Goal: Task Accomplishment & Management: Manage account settings

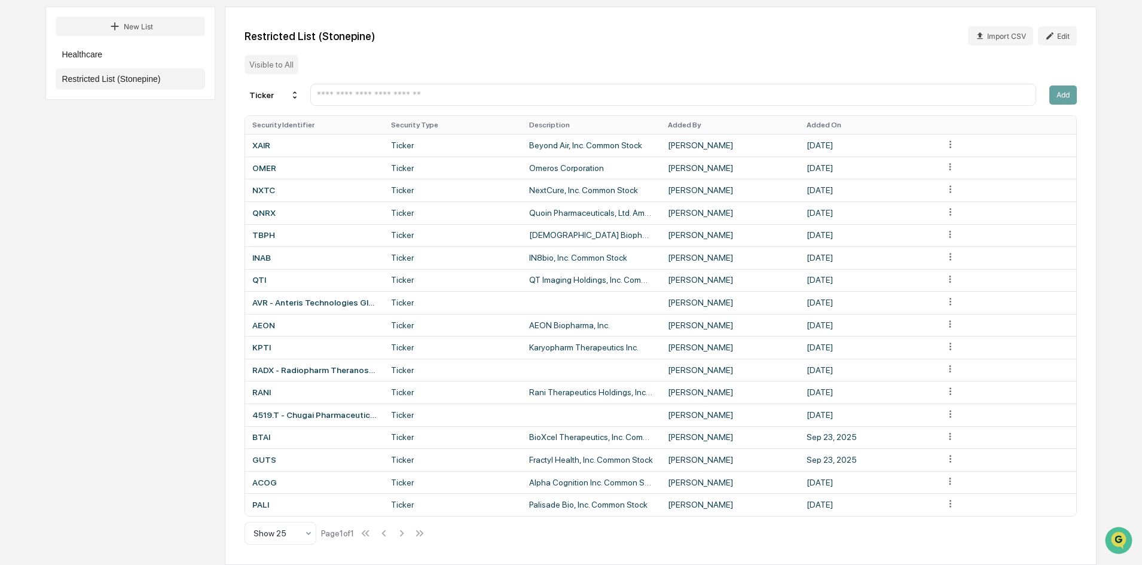
click at [381, 97] on input "text" at bounding box center [673, 94] width 715 height 11
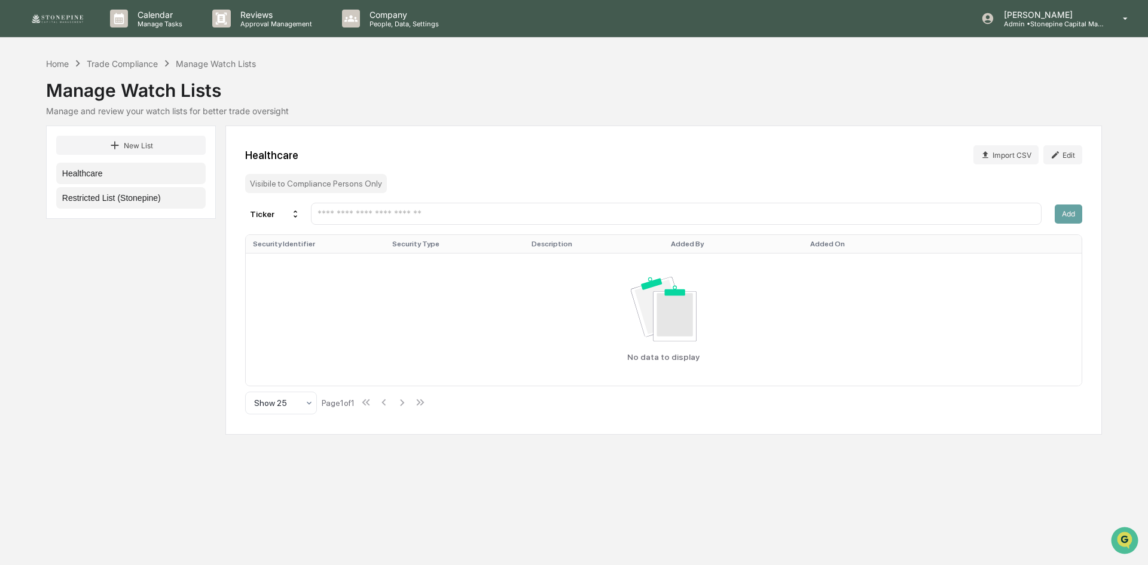
click at [141, 198] on button "Restricted List (Stonepine)" at bounding box center [131, 198] width 150 height 22
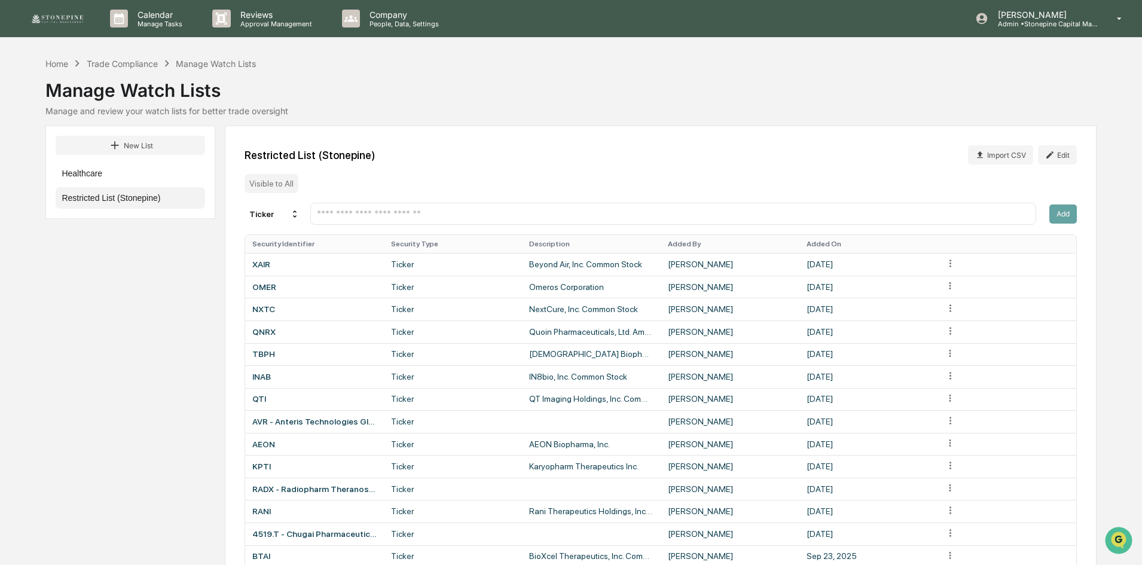
click at [456, 222] on div at bounding box center [673, 214] width 726 height 22
click at [454, 218] on input "text" at bounding box center [673, 213] width 715 height 11
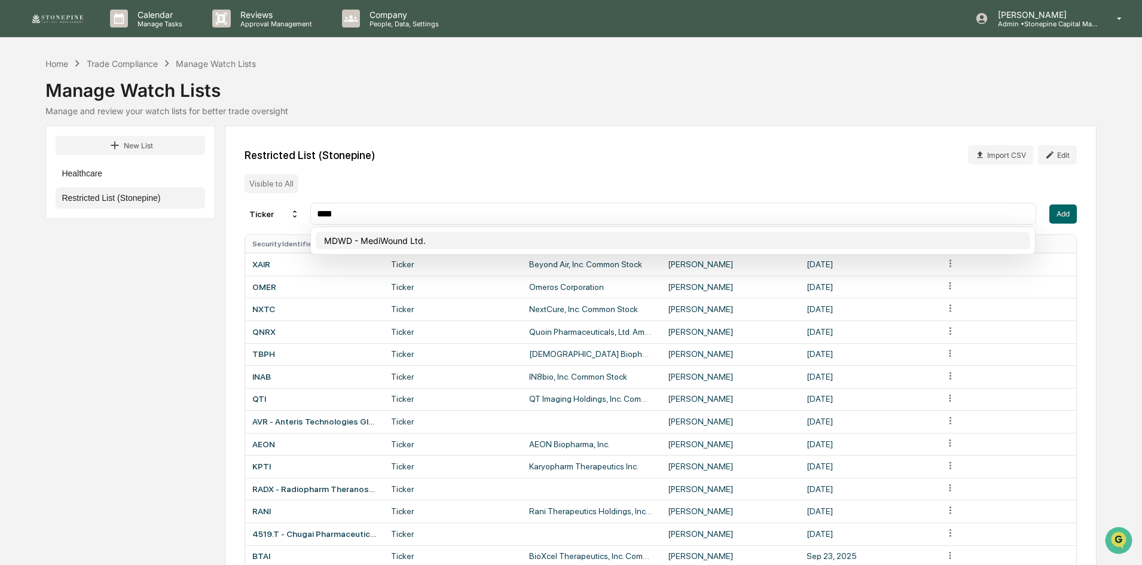
type input "****"
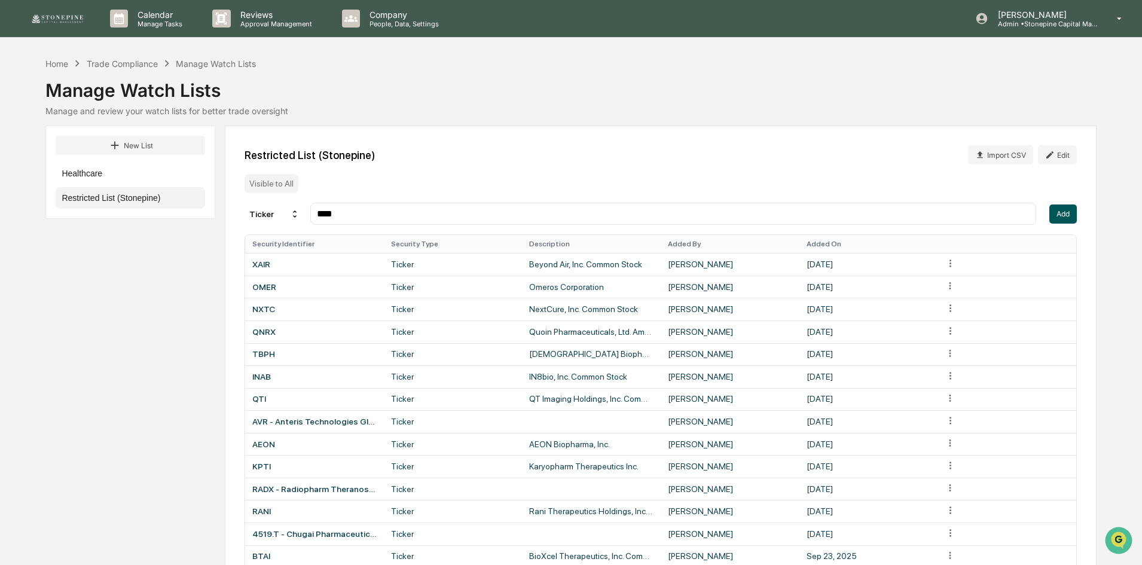
click at [1062, 216] on button "Add" at bounding box center [1064, 214] width 28 height 19
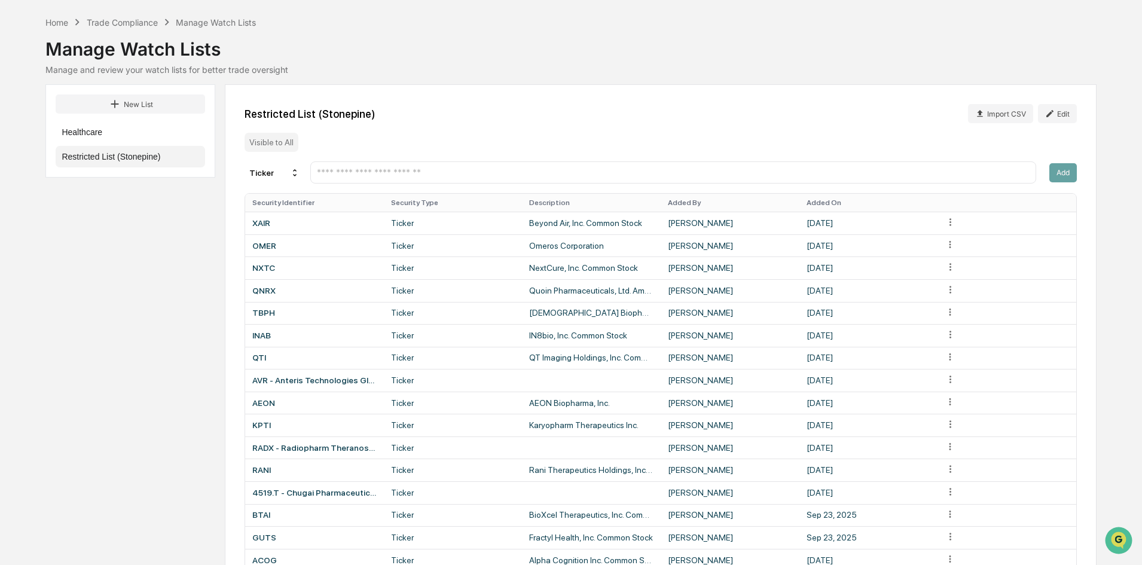
scroll to position [142, 0]
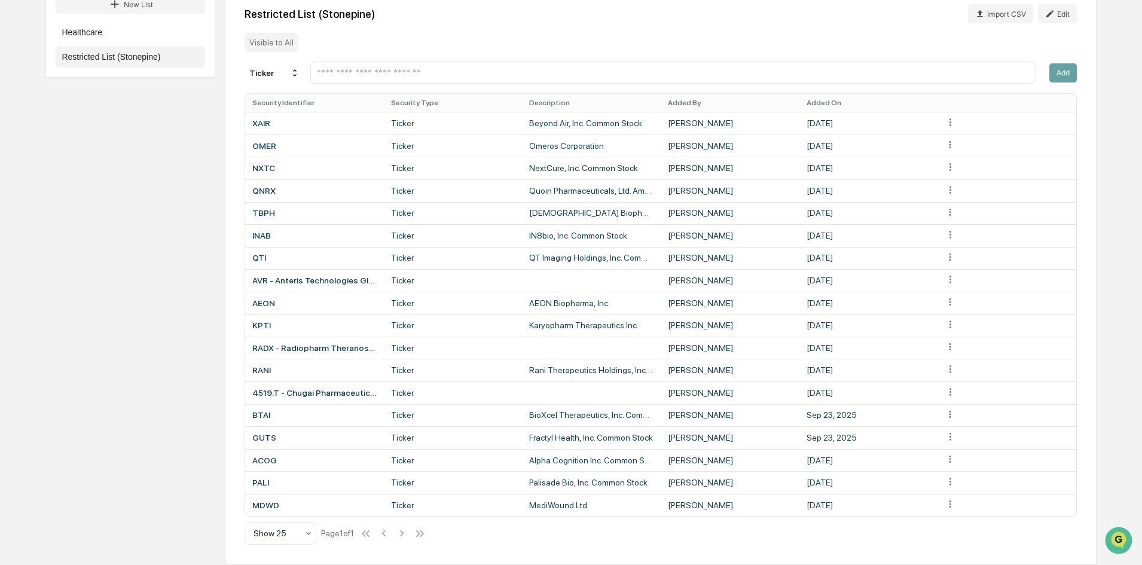
click at [478, 65] on div at bounding box center [673, 73] width 726 height 22
click at [477, 69] on input "text" at bounding box center [673, 72] width 715 height 11
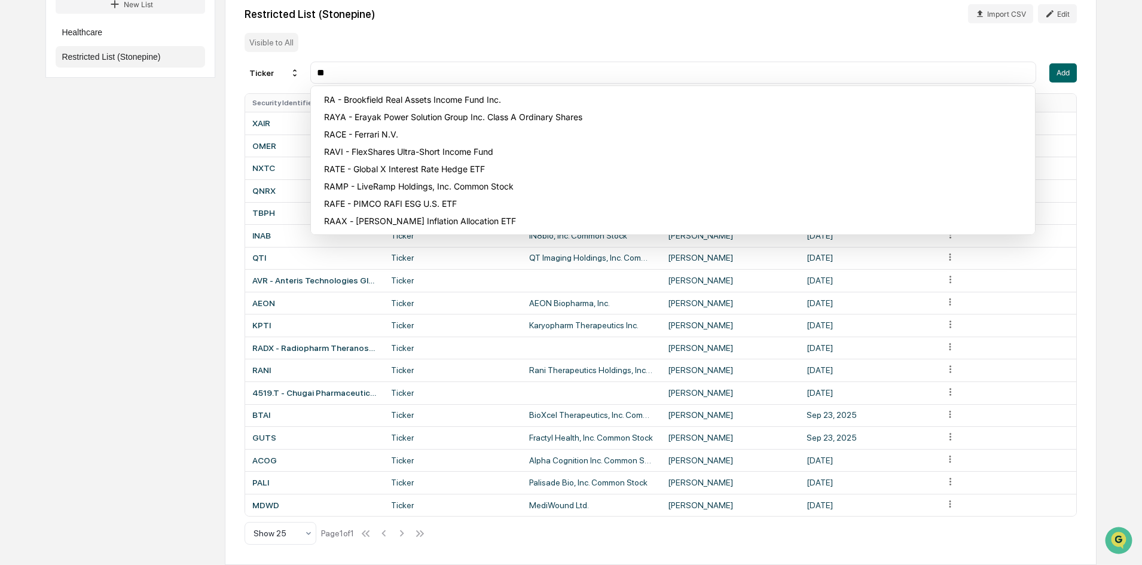
type input "*"
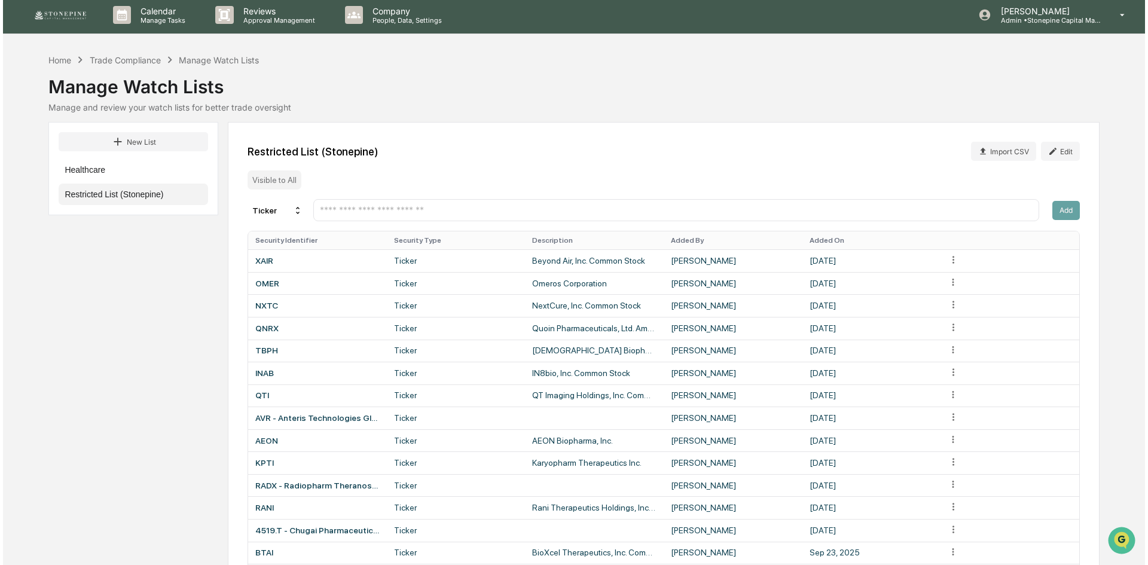
scroll to position [0, 0]
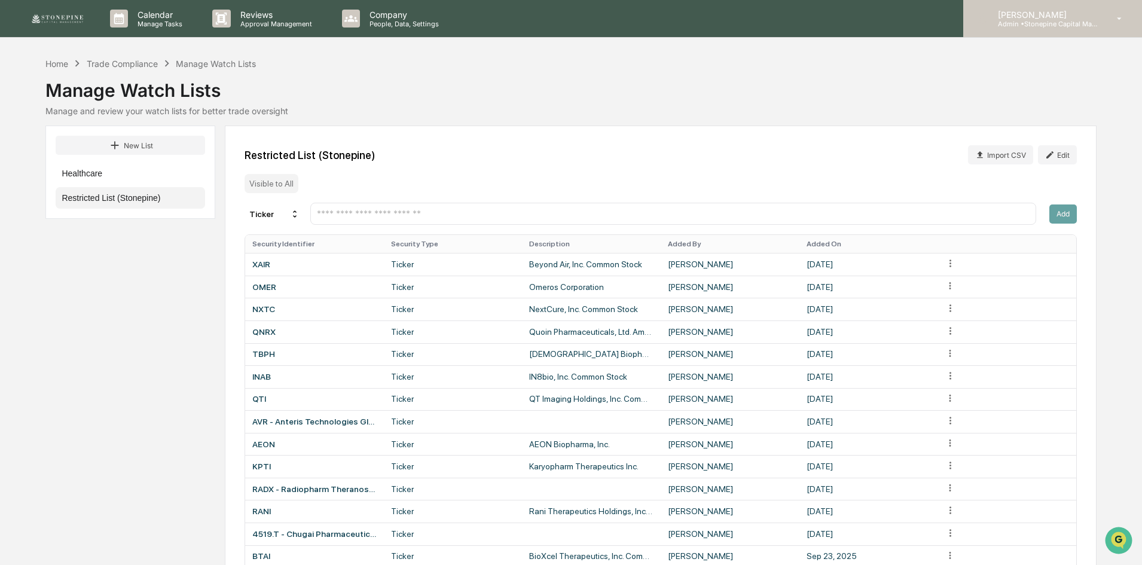
click at [1037, 18] on p "[PERSON_NAME]" at bounding box center [1044, 15] width 111 height 10
